Goal: Task Accomplishment & Management: Manage account settings

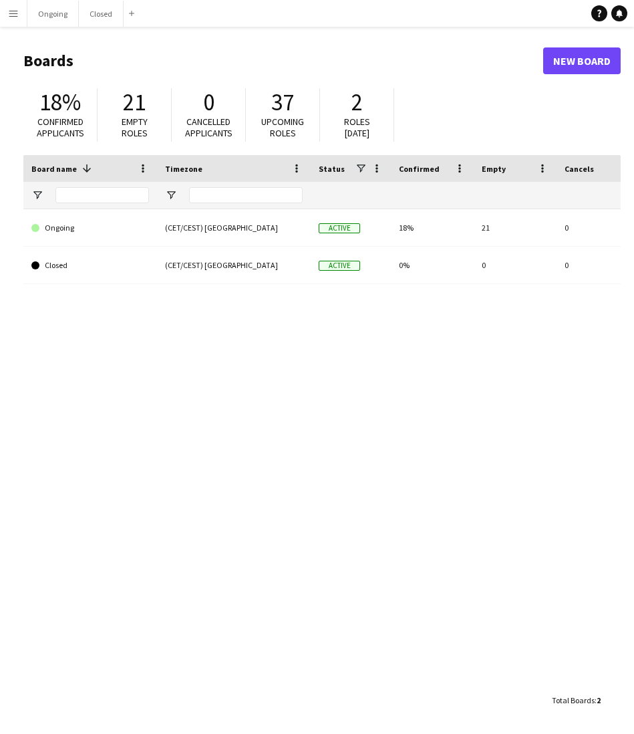
click at [235, 332] on div "Closed (CET/CEST) [GEOGRAPHIC_DATA] Active 0% 0 0 Favourites Ongoing (CET/CEST)…" at bounding box center [322, 448] width 598 height 478
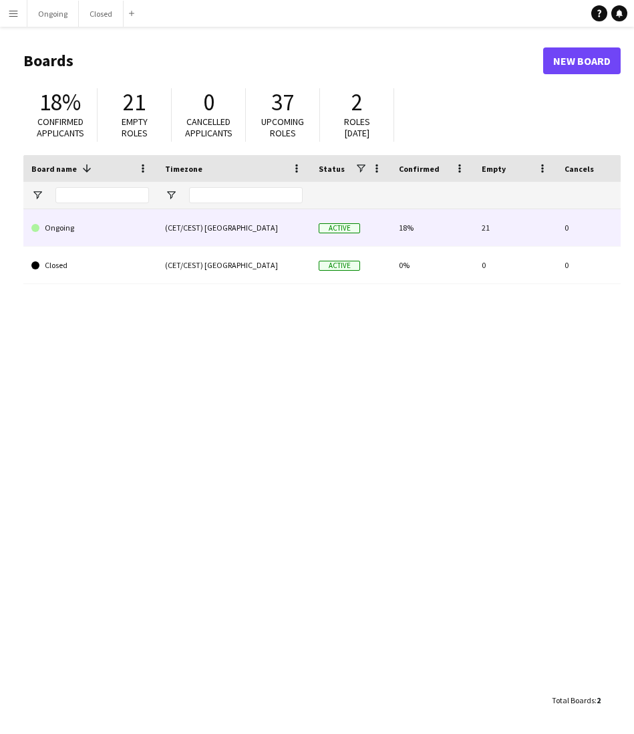
click at [125, 221] on link "Ongoing" at bounding box center [90, 227] width 118 height 37
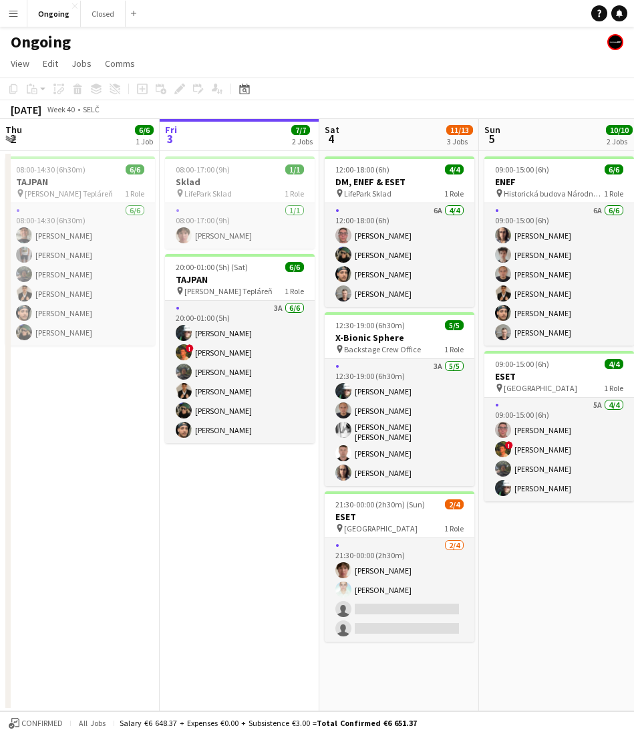
scroll to position [0, 338]
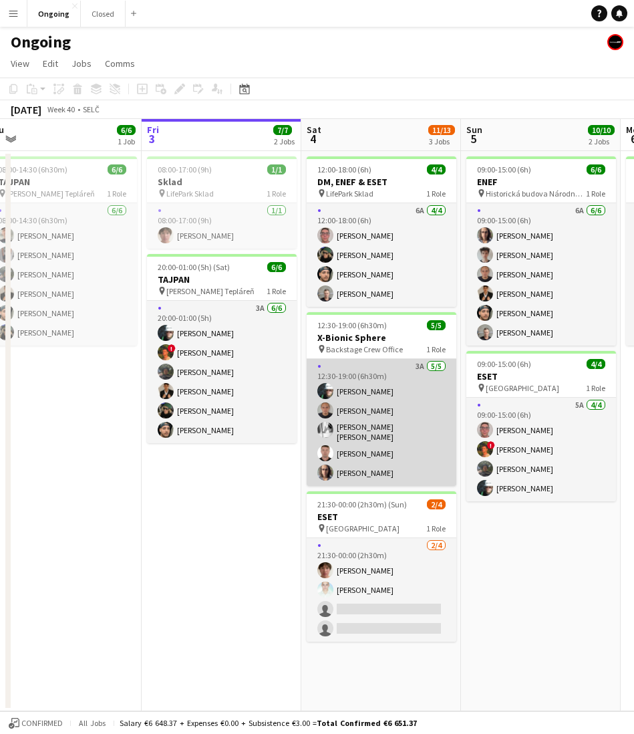
click at [379, 368] on app-card-role "3A [DATE] 12:30-19:00 (6h30m) [PERSON_NAME] [PERSON_NAME] [PERSON_NAME] [PERSON…" at bounding box center [382, 422] width 150 height 127
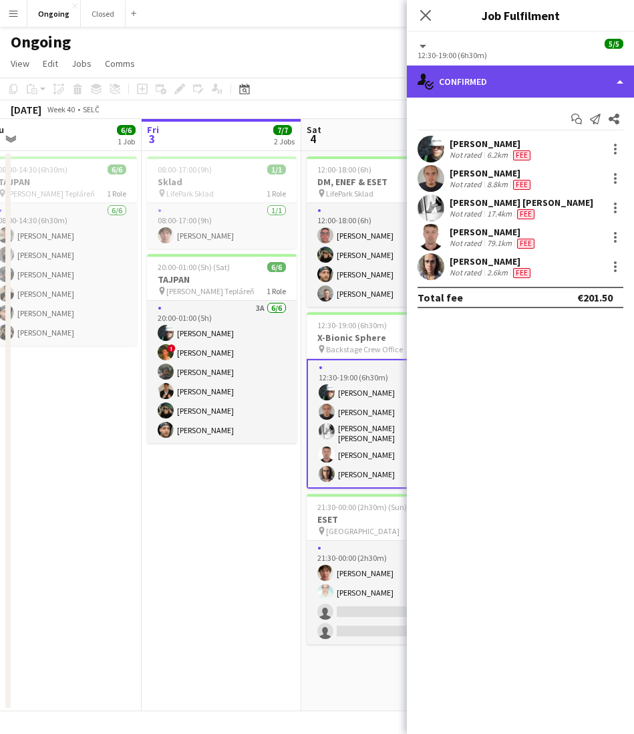
click at [473, 86] on div "single-neutral-actions-check-2 Confirmed" at bounding box center [520, 82] width 227 height 32
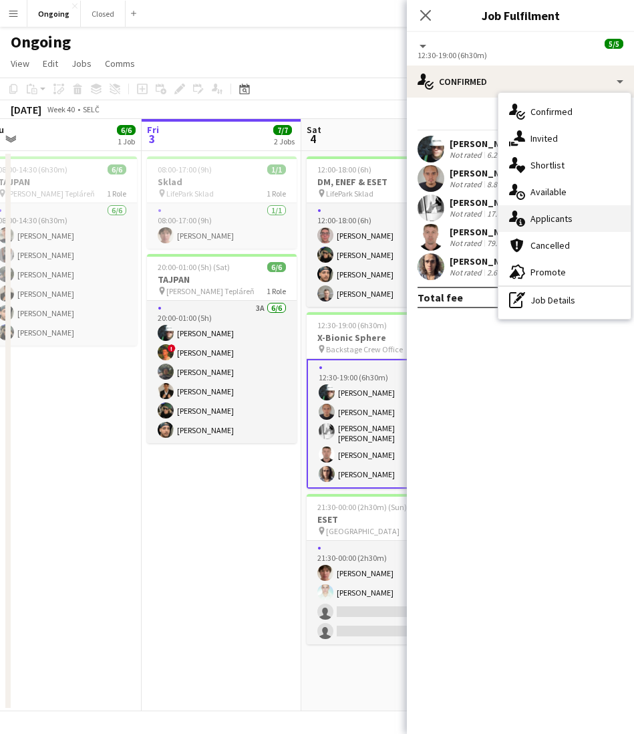
click at [532, 226] on div "single-neutral-actions-information Applicants" at bounding box center [565, 218] width 132 height 27
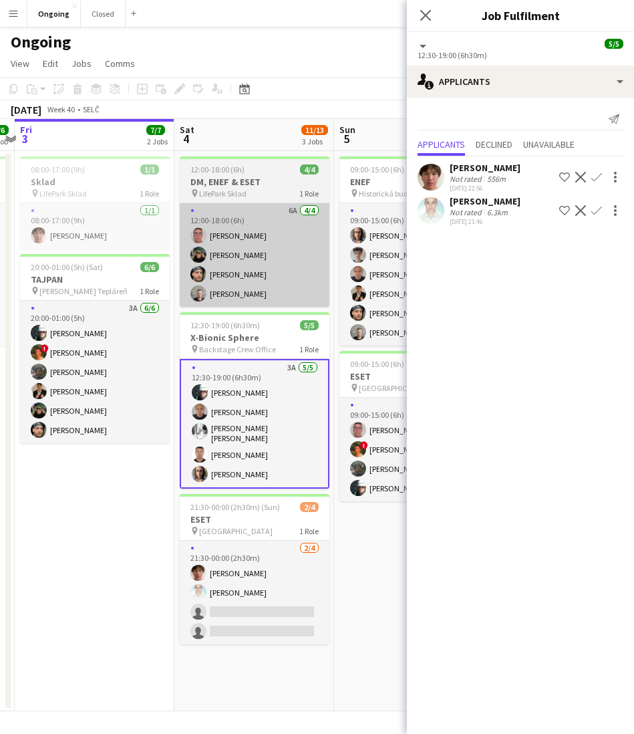
scroll to position [0, 464]
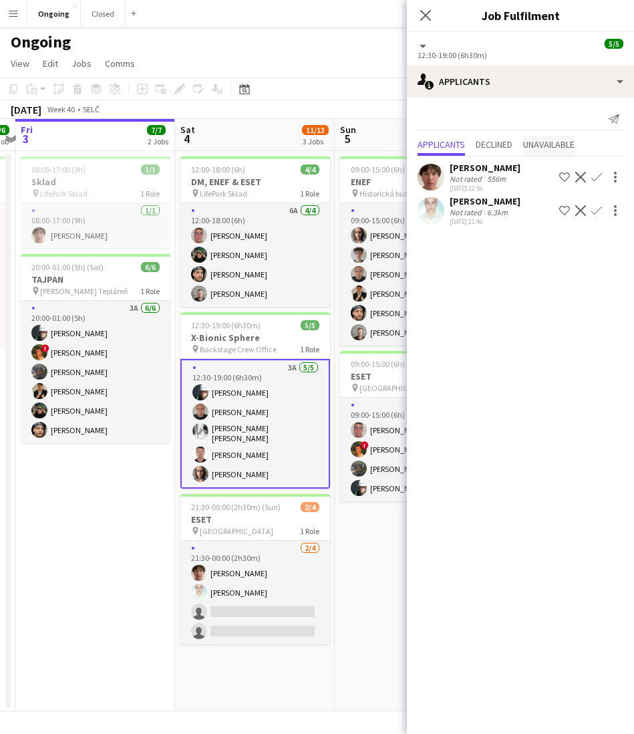
click at [539, 146] on span "Unavailable" at bounding box center [548, 144] width 51 height 9
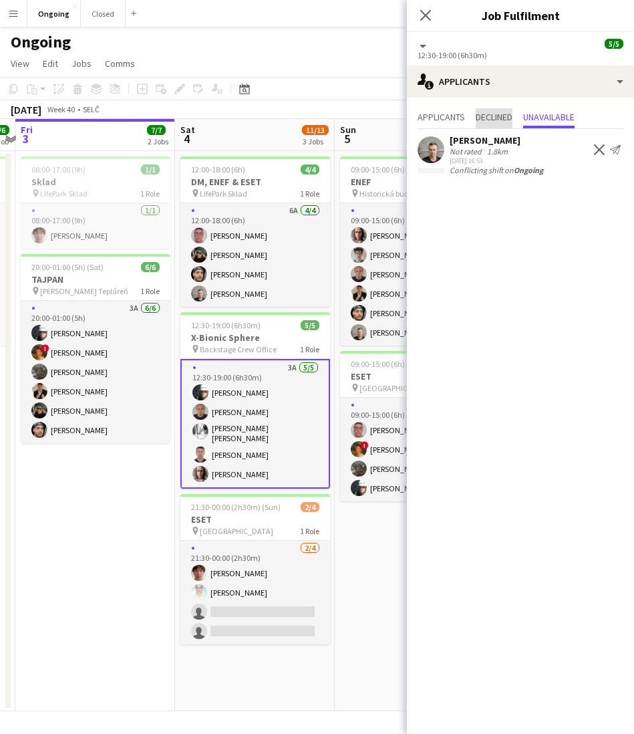
click at [499, 112] on span "Declined" at bounding box center [494, 116] width 37 height 9
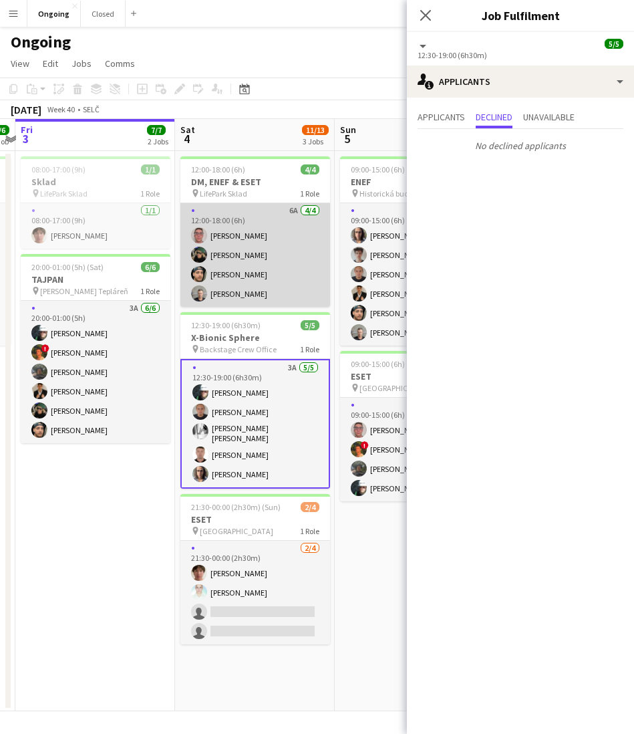
click at [251, 234] on app-card-role "6A [DATE] 12:00-18:00 (6h) [PERSON_NAME] [PERSON_NAME] [PERSON_NAME] [PERSON_NA…" at bounding box center [255, 255] width 150 height 104
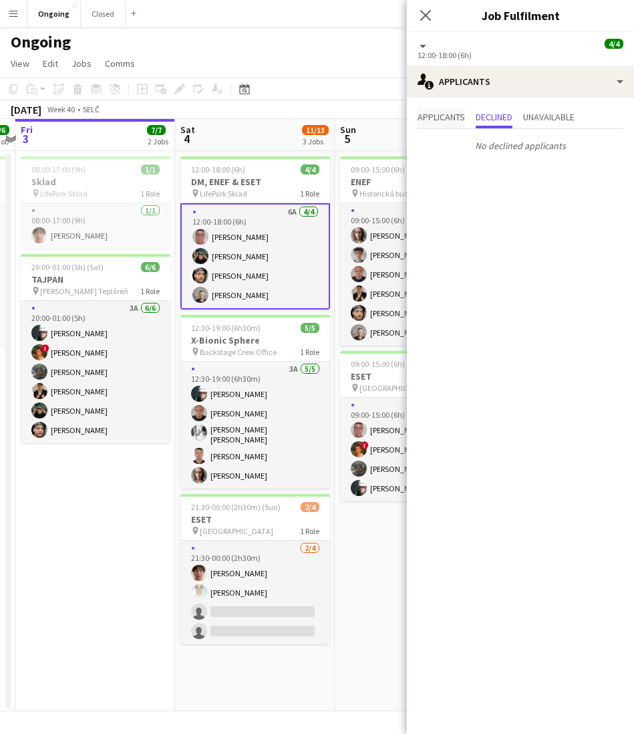
click at [433, 114] on span "Applicants" at bounding box center [441, 116] width 47 height 9
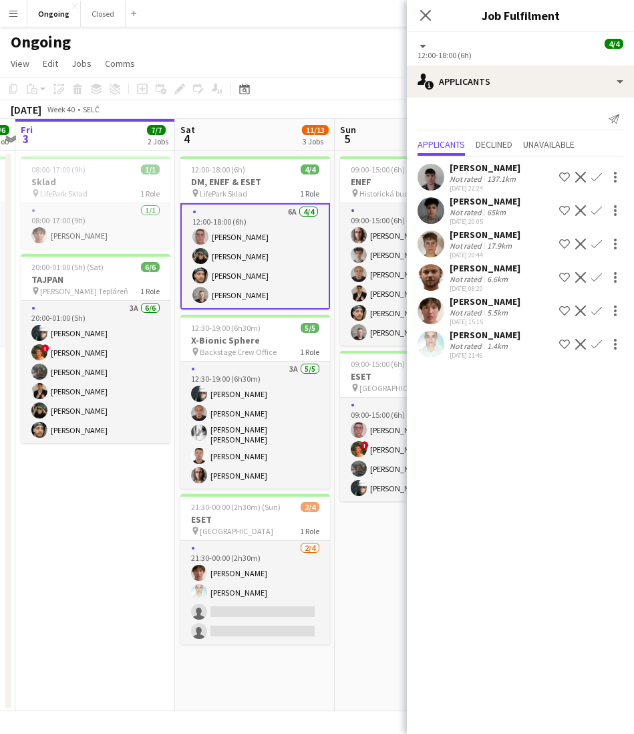
click at [579, 310] on app-icon "Decline" at bounding box center [580, 310] width 11 height 11
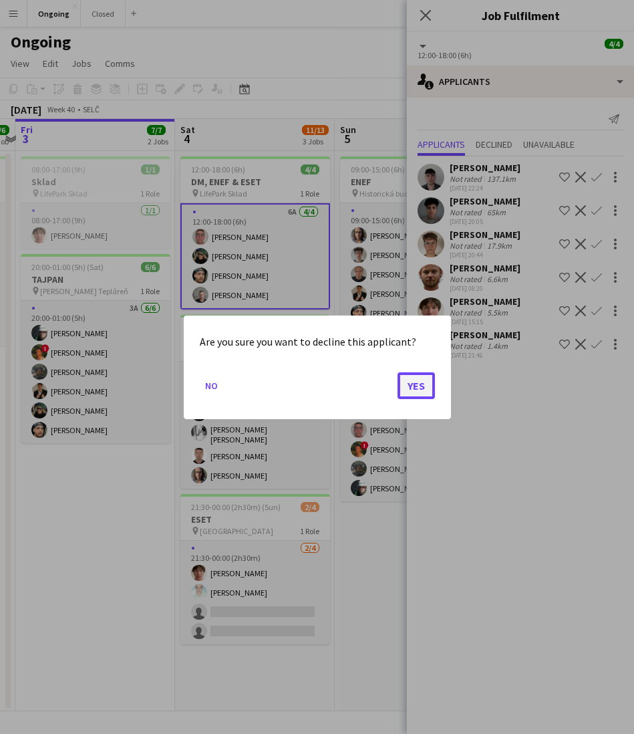
click at [423, 381] on button "Yes" at bounding box center [416, 385] width 37 height 27
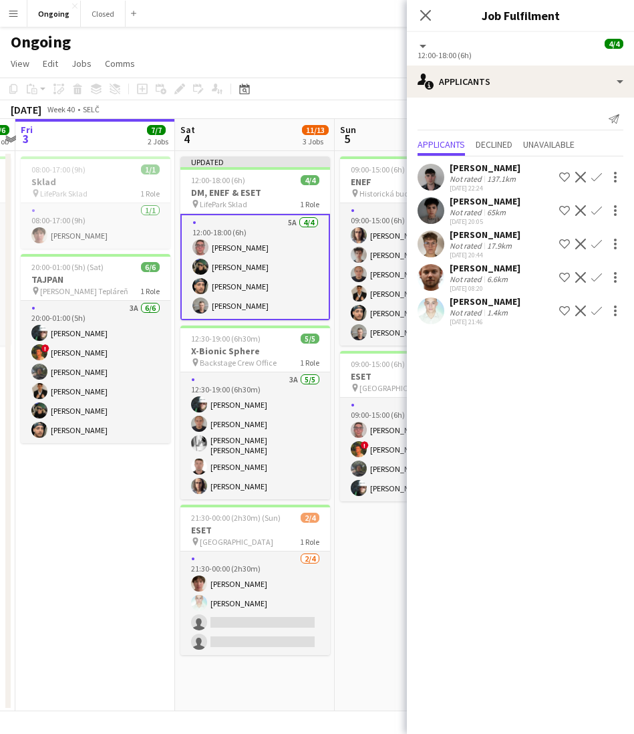
click at [579, 315] on app-icon "Decline" at bounding box center [580, 310] width 11 height 11
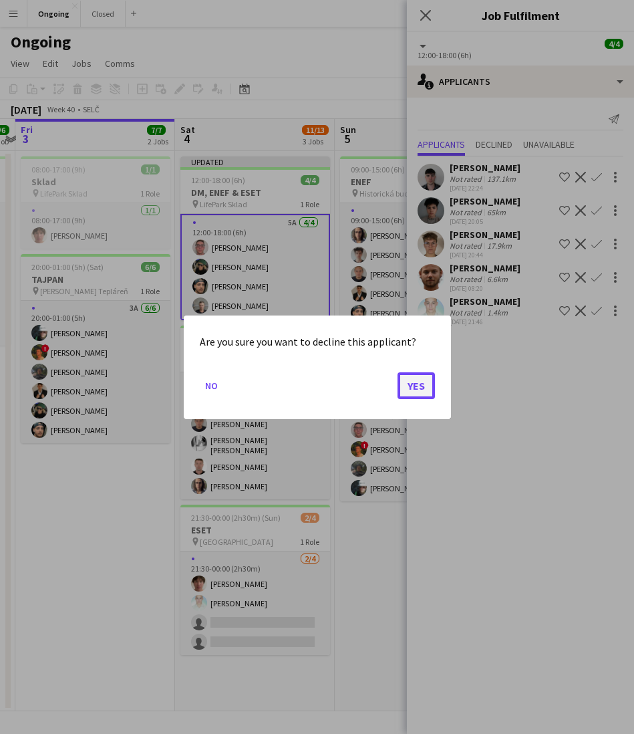
click at [427, 393] on button "Yes" at bounding box center [416, 385] width 37 height 27
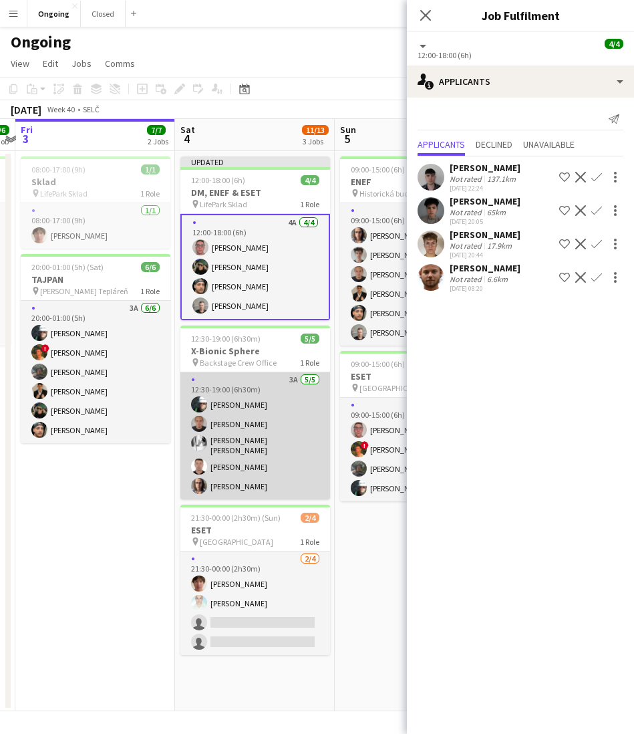
click at [265, 408] on app-card-role "3A [DATE] 12:30-19:00 (6h30m) [PERSON_NAME] [PERSON_NAME] [PERSON_NAME] [PERSON…" at bounding box center [255, 435] width 150 height 127
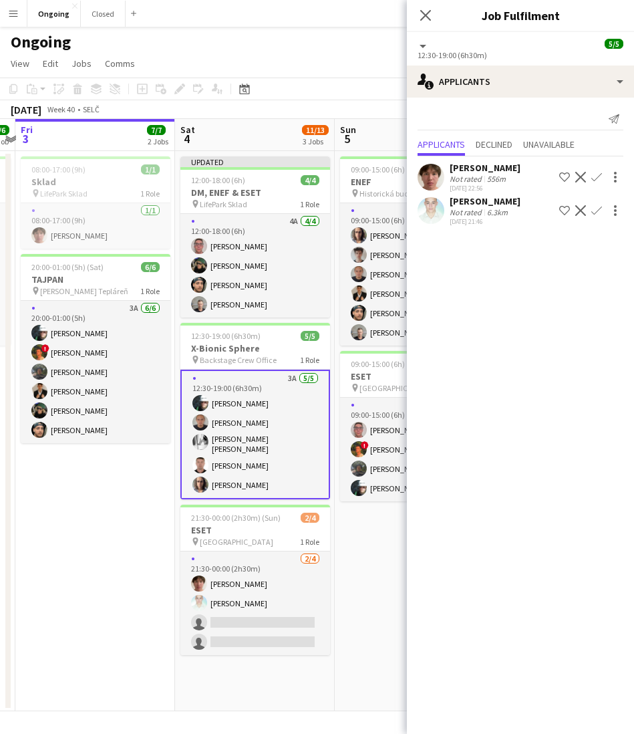
click at [577, 177] on app-icon "Decline" at bounding box center [580, 177] width 11 height 11
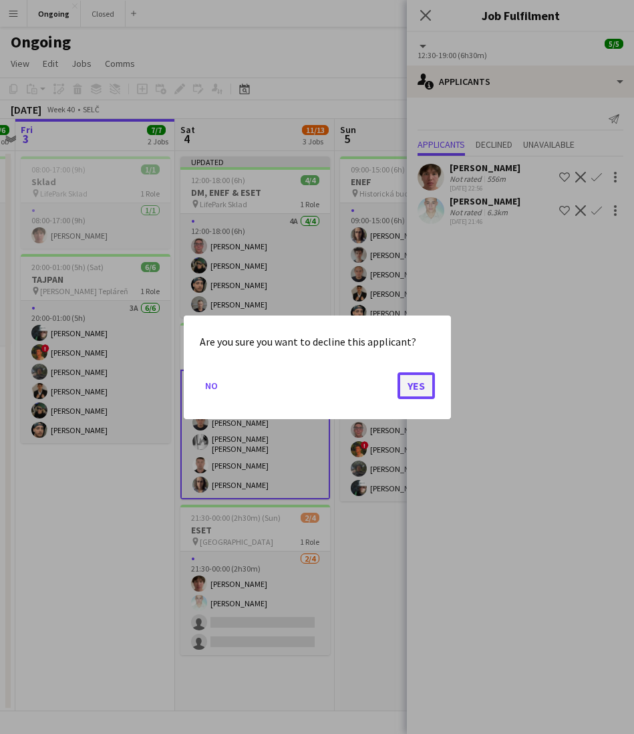
click at [421, 377] on button "Yes" at bounding box center [416, 385] width 37 height 27
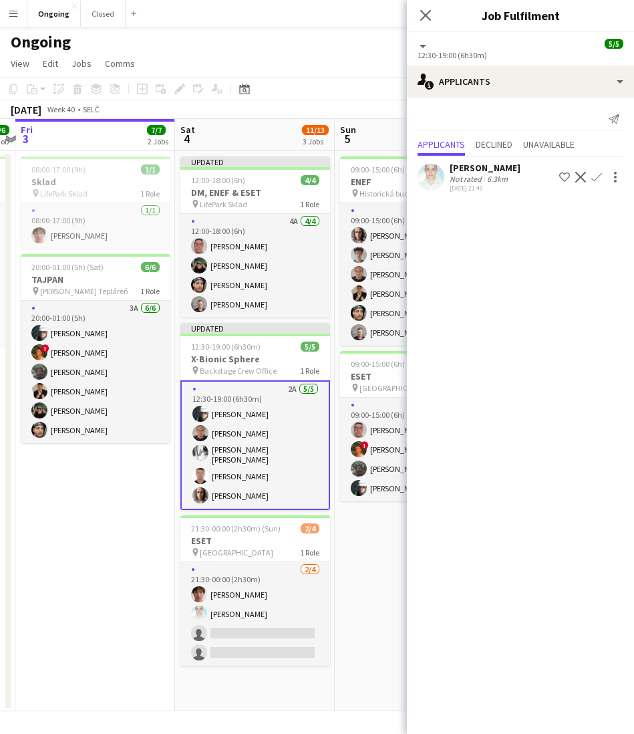
click at [579, 176] on app-icon "Decline" at bounding box center [580, 177] width 11 height 11
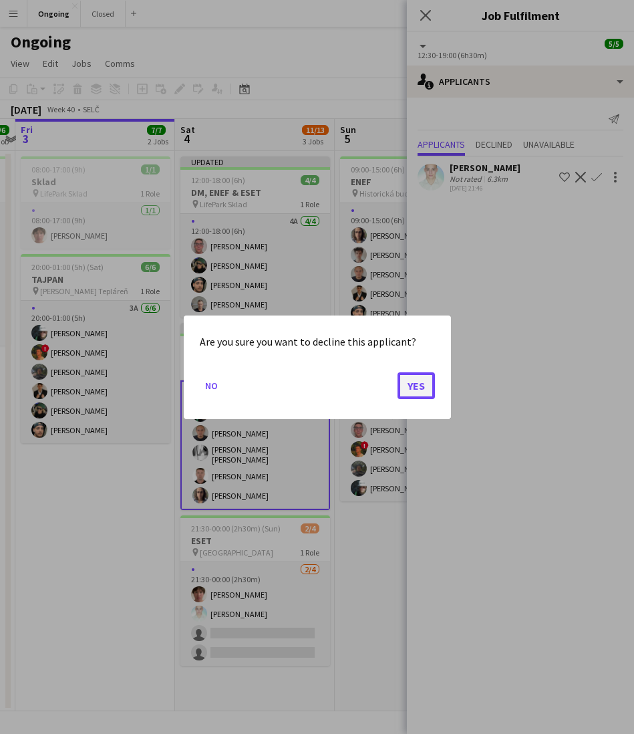
click at [417, 389] on button "Yes" at bounding box center [416, 385] width 37 height 27
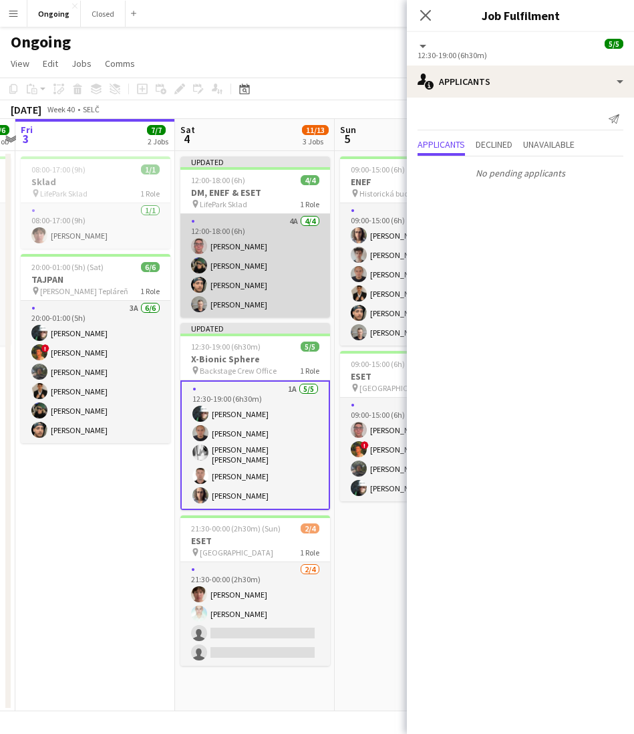
click at [269, 259] on app-card-role "4A [DATE] 12:00-18:00 (6h) [PERSON_NAME] [PERSON_NAME] [PERSON_NAME] [PERSON_NA…" at bounding box center [255, 266] width 150 height 104
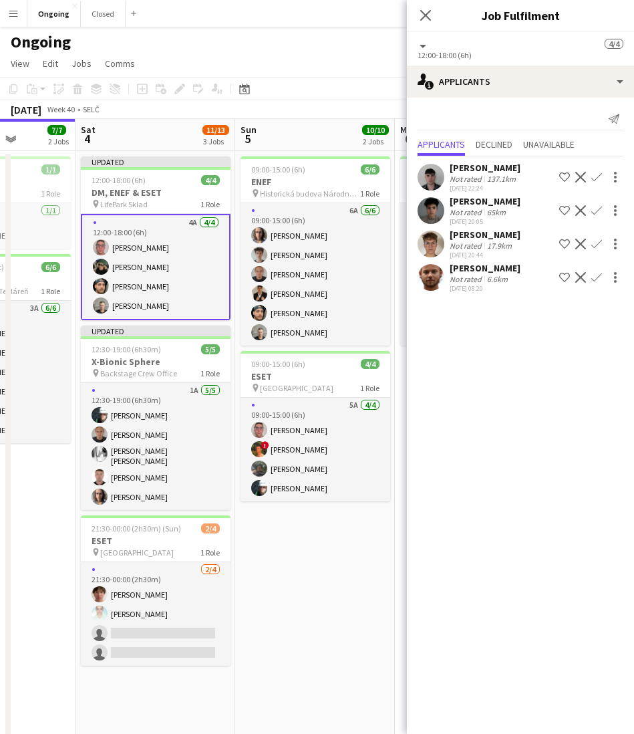
scroll to position [0, 393]
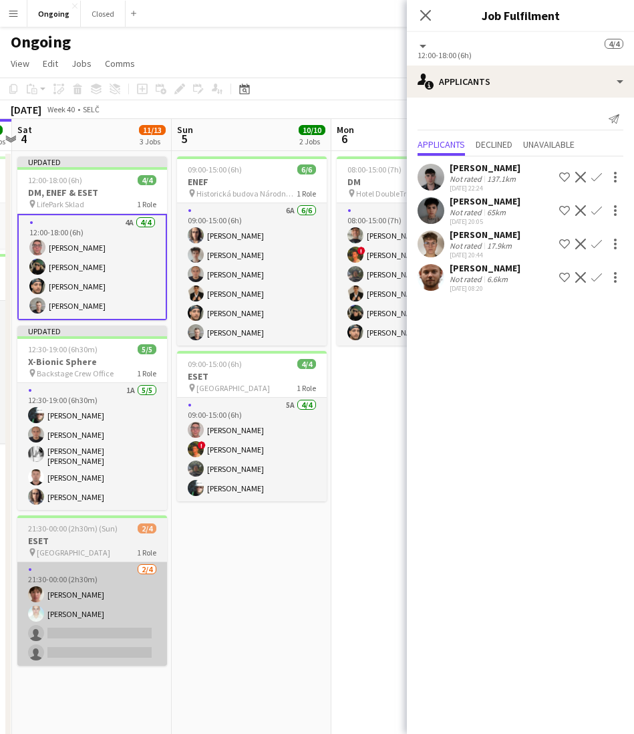
drag, startPoint x: 92, startPoint y: 543, endPoint x: 94, endPoint y: 559, distance: 16.8
click at [94, 559] on app-job-card "21:30-00:00 (2h30m) (Sun) 2/4 ESET pin Hotel Sheraton 1 Role [DATE] 21:30-00:00…" at bounding box center [92, 590] width 150 height 150
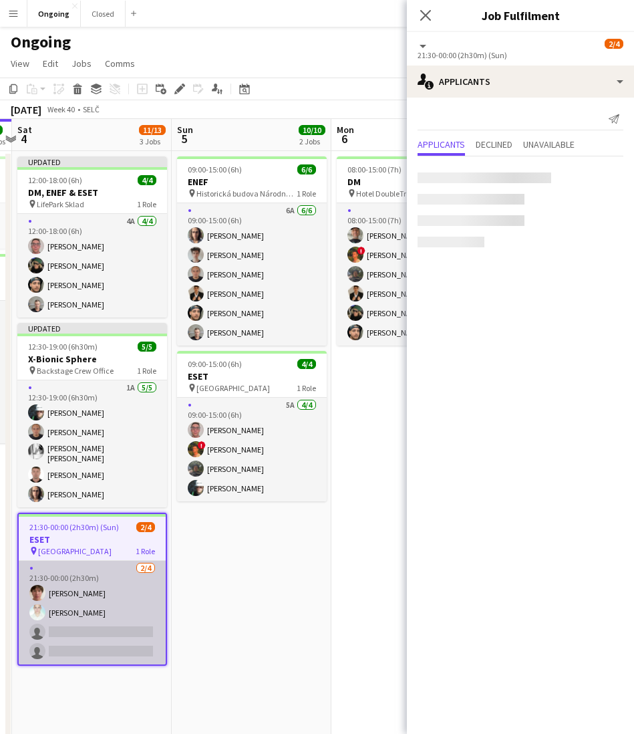
scroll to position [0, 466]
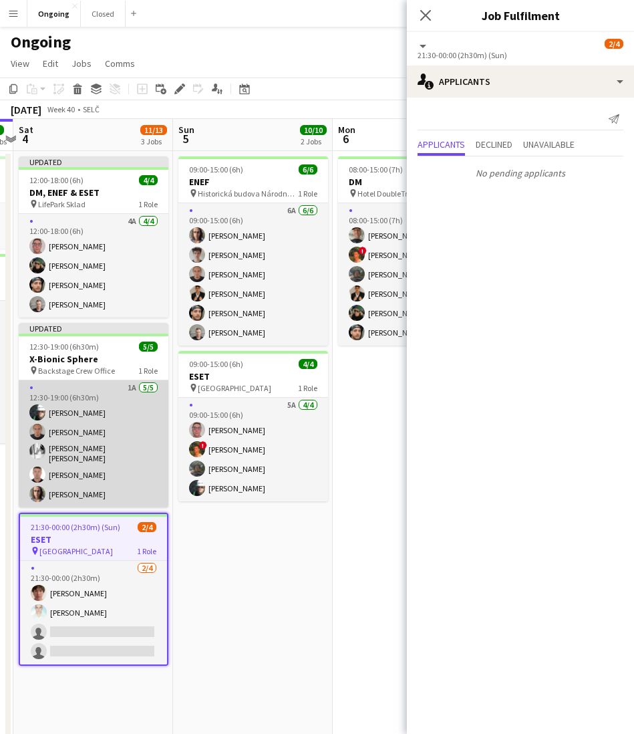
click at [93, 470] on app-card-role "1A [DATE] 12:30-19:00 (6h30m) [PERSON_NAME] [PERSON_NAME] [PERSON_NAME] [PERSON…" at bounding box center [94, 443] width 150 height 127
